Goal: Find specific page/section: Find specific page/section

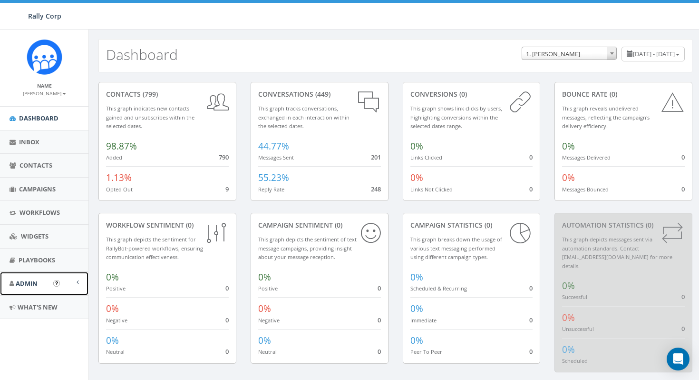
click at [36, 281] on span "Admin" at bounding box center [27, 283] width 22 height 9
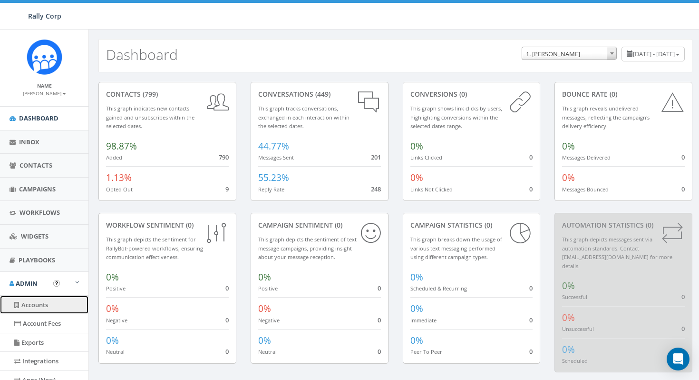
click at [39, 309] on link "Accounts" at bounding box center [44, 304] width 88 height 19
